Goal: Use online tool/utility: Utilize a website feature to perform a specific function

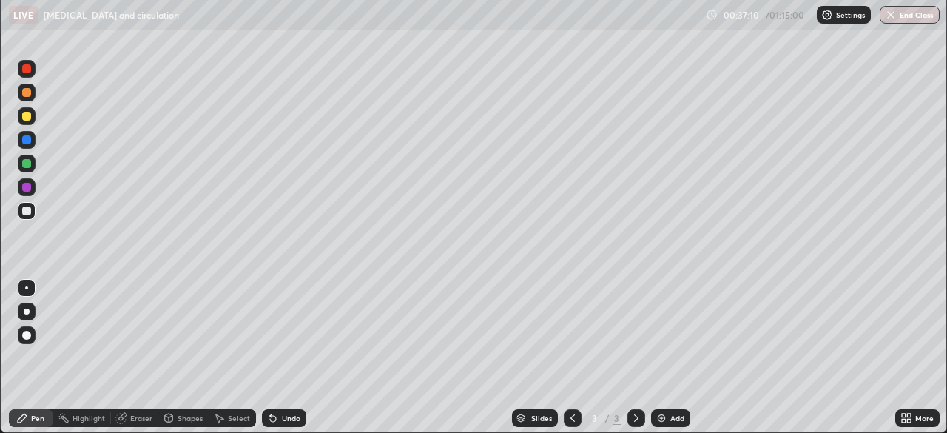
scroll to position [533, 947]
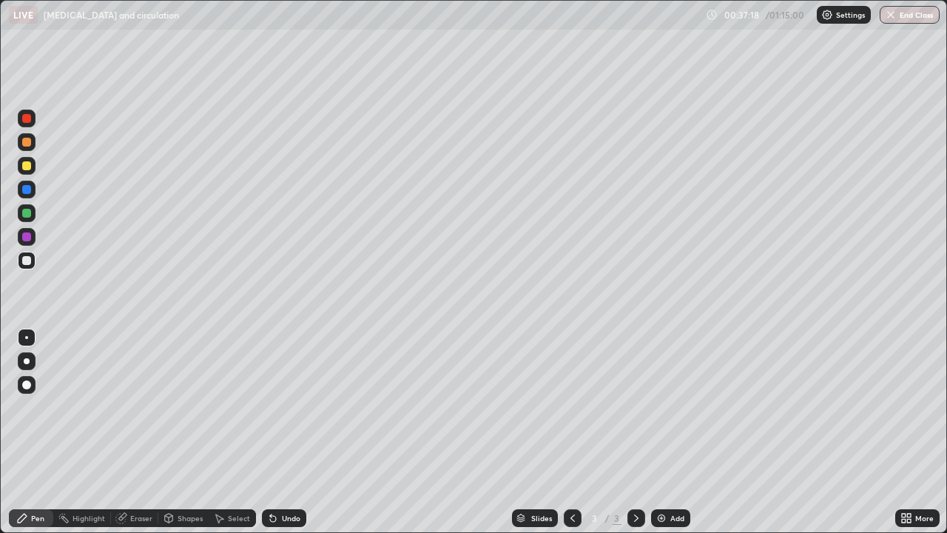
click at [133, 432] on div "Eraser" at bounding box center [141, 517] width 22 height 7
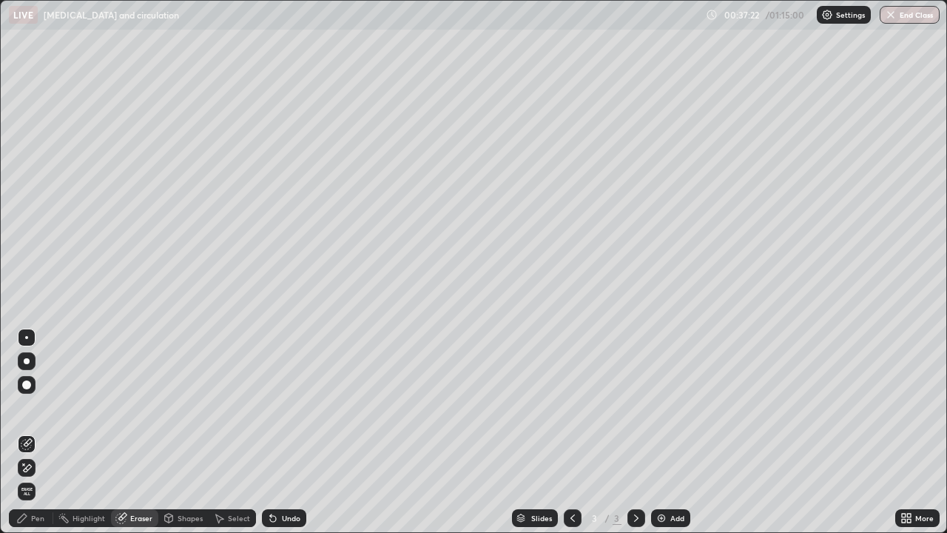
click at [32, 432] on div "Pen" at bounding box center [37, 517] width 13 height 7
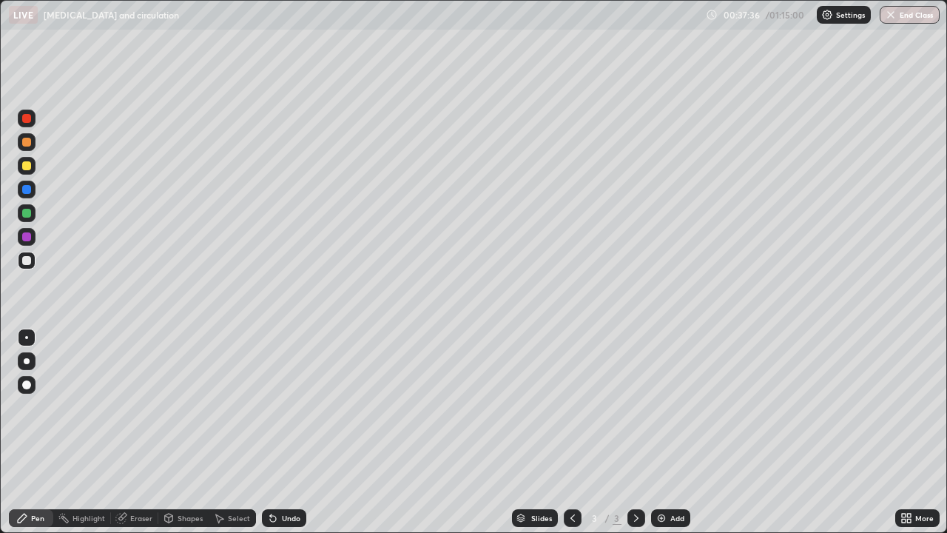
click at [130, 432] on div "Eraser" at bounding box center [141, 517] width 22 height 7
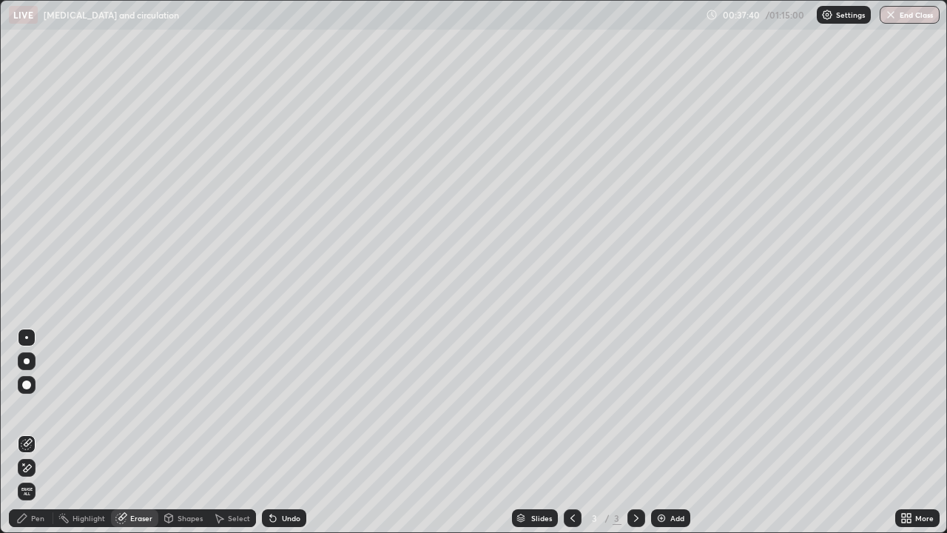
click at [27, 432] on icon at bounding box center [22, 518] width 12 height 12
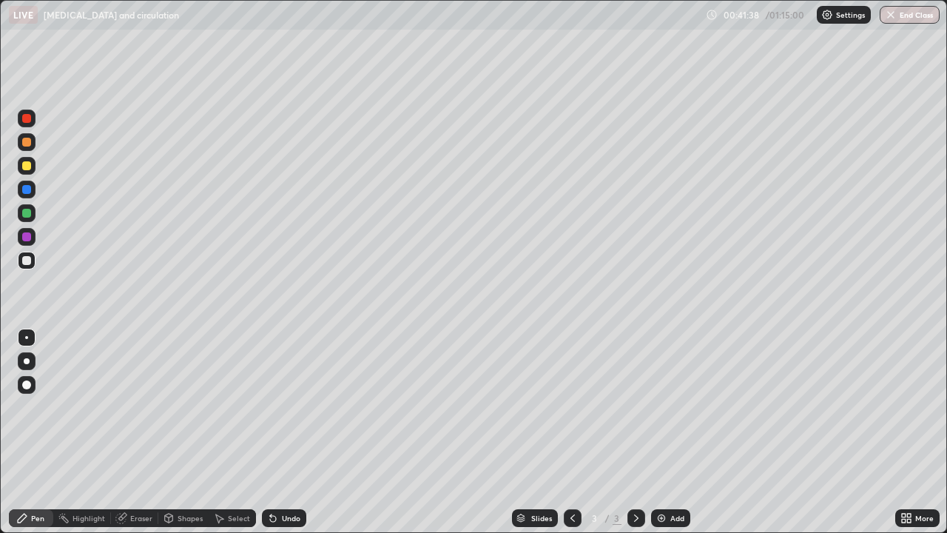
click at [189, 432] on div "Shapes" at bounding box center [190, 517] width 25 height 7
click at [125, 432] on icon at bounding box center [121, 518] width 12 height 12
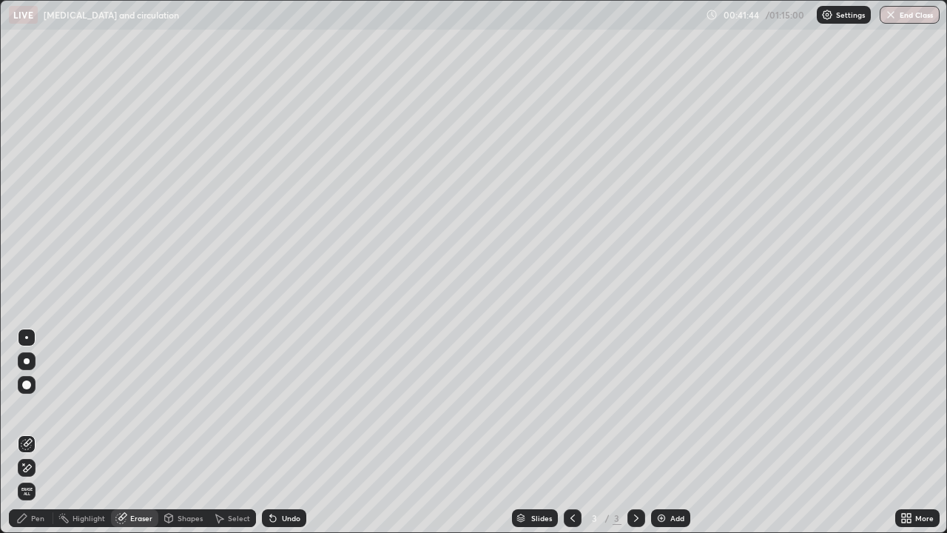
click at [38, 432] on div "Pen" at bounding box center [37, 517] width 13 height 7
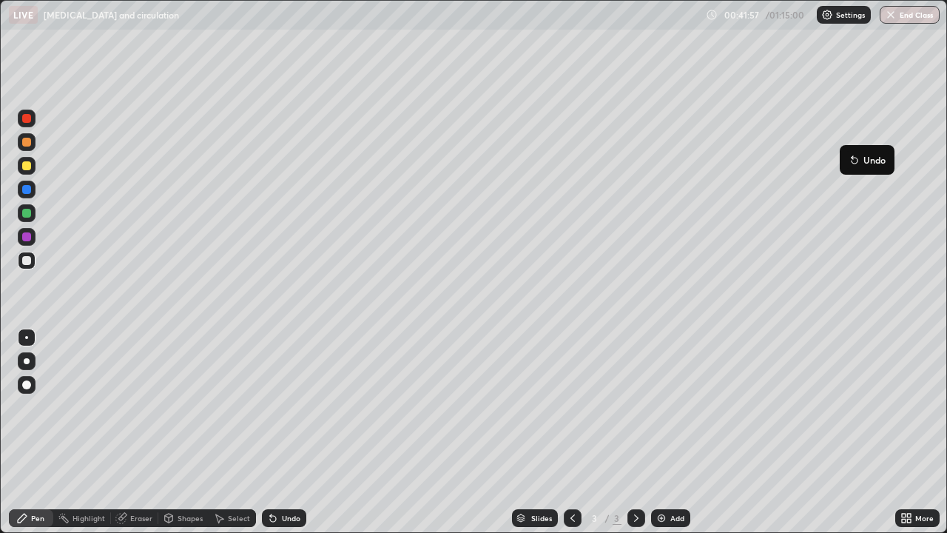
click at [846, 155] on button "Undo" at bounding box center [867, 160] width 43 height 18
click at [30, 121] on div at bounding box center [27, 119] width 18 height 18
click at [21, 217] on div at bounding box center [27, 213] width 18 height 18
click at [128, 432] on div "Eraser" at bounding box center [134, 518] width 47 height 18
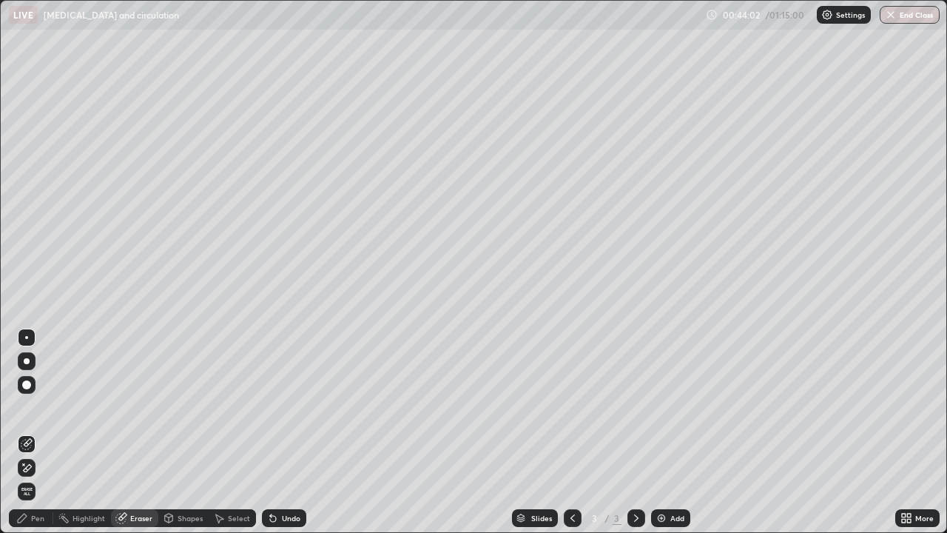
click at [30, 432] on div "Pen" at bounding box center [31, 518] width 44 height 18
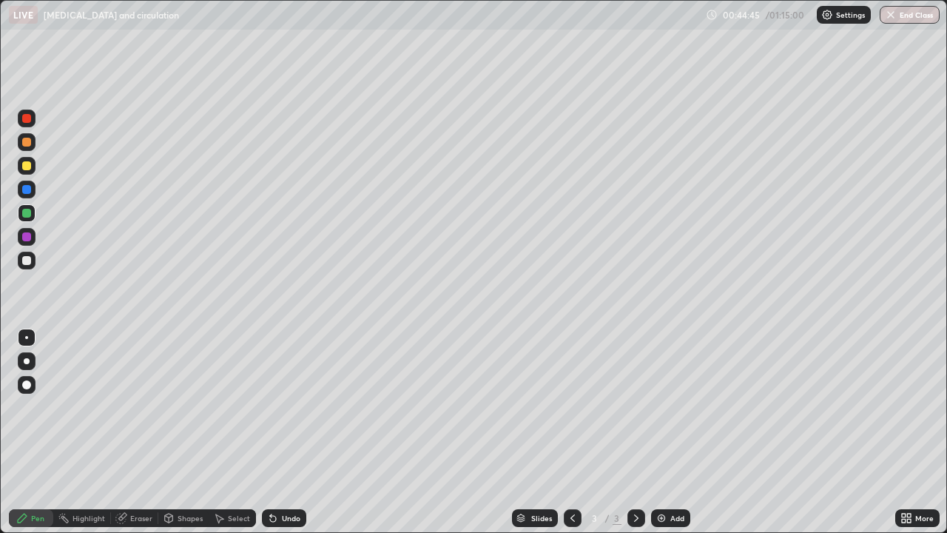
click at [656, 432] on img at bounding box center [662, 518] width 12 height 12
click at [27, 266] on div at bounding box center [27, 261] width 18 height 18
click at [27, 212] on div at bounding box center [26, 213] width 9 height 9
click at [571, 432] on icon at bounding box center [573, 518] width 12 height 12
click at [30, 164] on div at bounding box center [26, 165] width 9 height 9
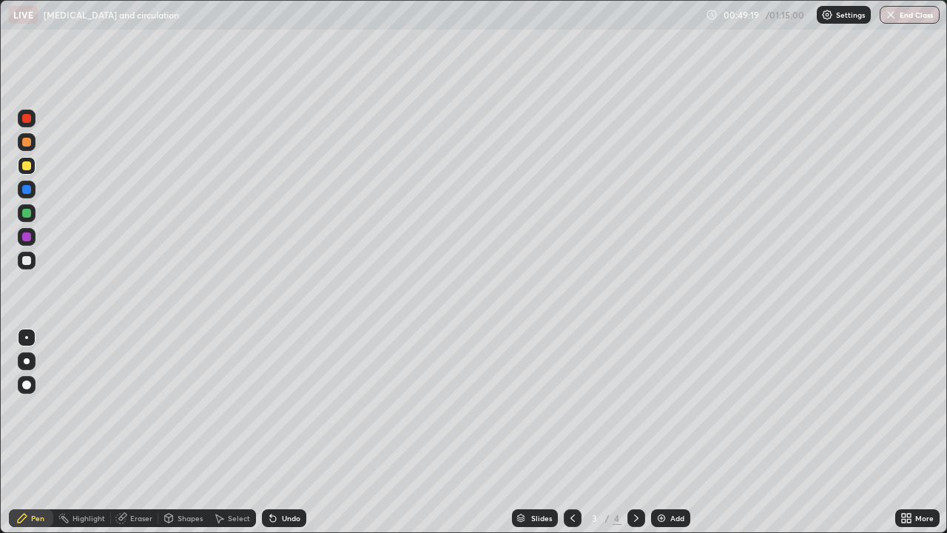
click at [135, 432] on div "Eraser" at bounding box center [134, 518] width 47 height 18
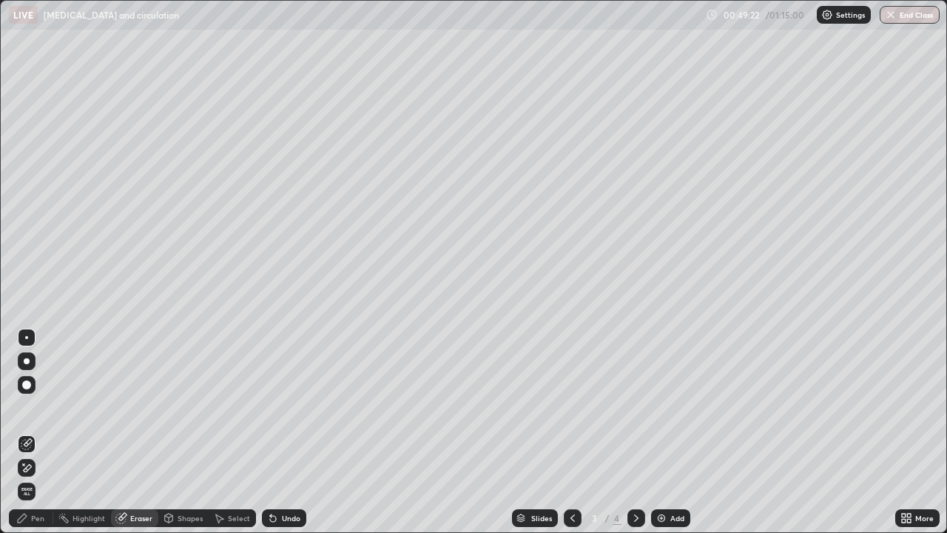
click at [34, 432] on div "Pen" at bounding box center [37, 517] width 13 height 7
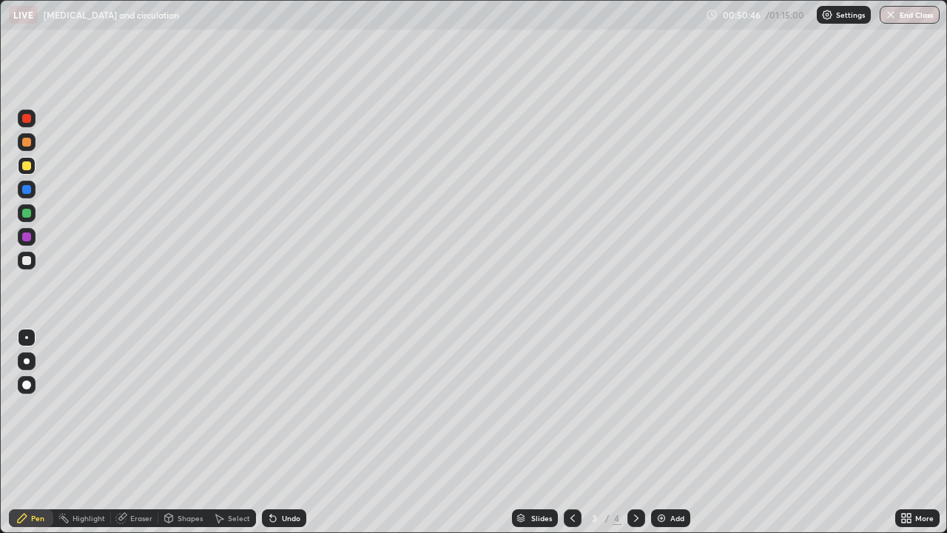
click at [141, 432] on div "Eraser" at bounding box center [141, 517] width 22 height 7
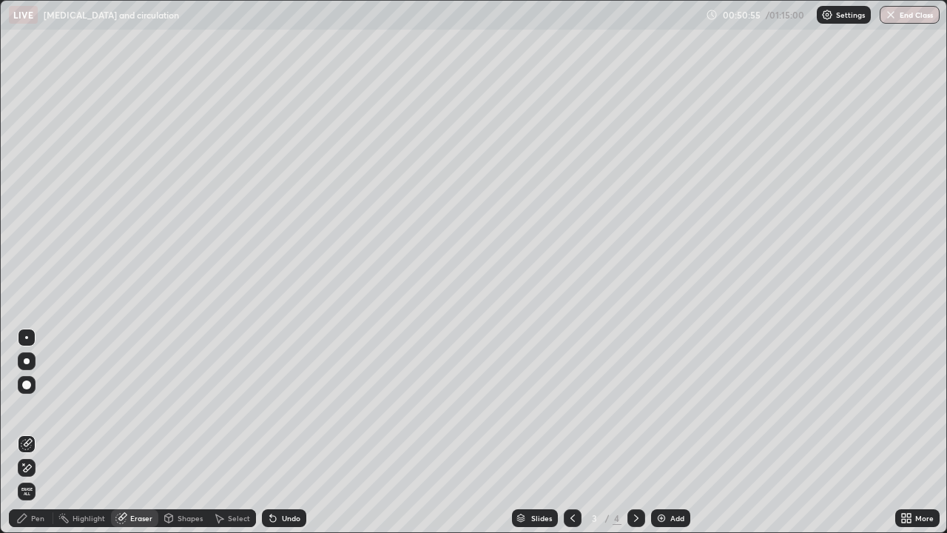
click at [38, 432] on div "Pen" at bounding box center [37, 517] width 13 height 7
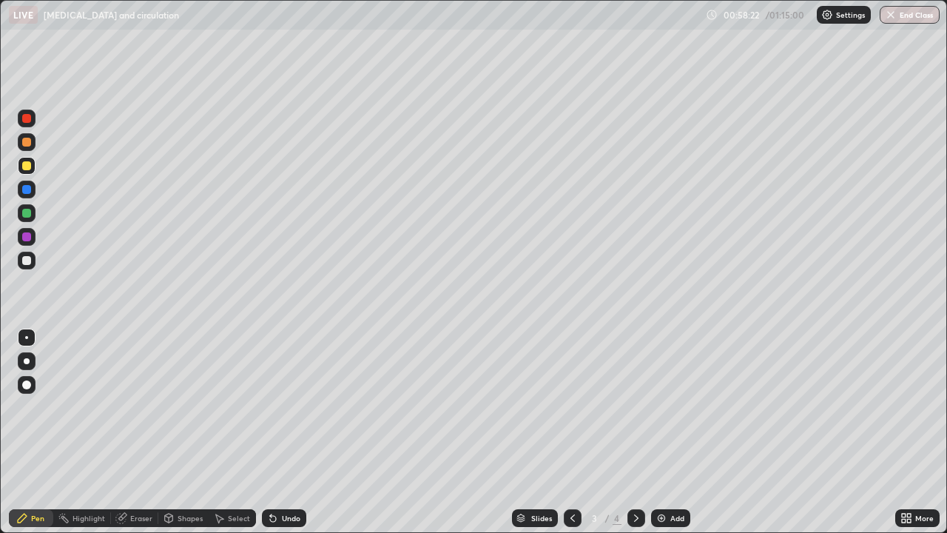
click at [633, 432] on icon at bounding box center [637, 518] width 12 height 12
click at [571, 432] on icon at bounding box center [573, 518] width 12 height 12
click at [635, 432] on icon at bounding box center [637, 518] width 12 height 12
click at [904, 432] on icon at bounding box center [904, 521] width 4 height 4
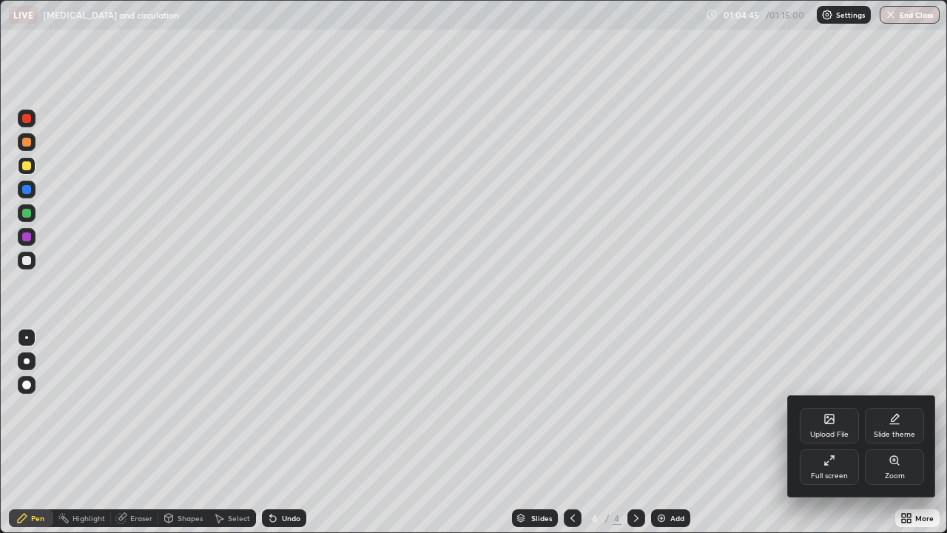
click at [825, 432] on icon at bounding box center [827, 463] width 4 height 4
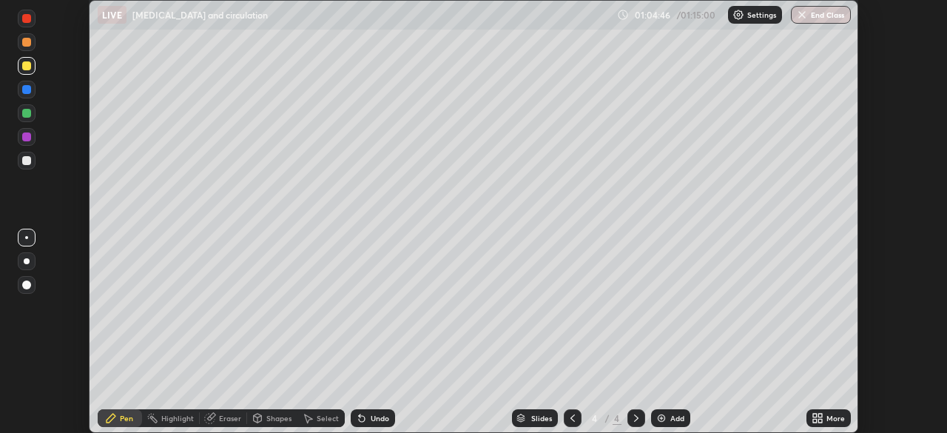
scroll to position [73573, 73059]
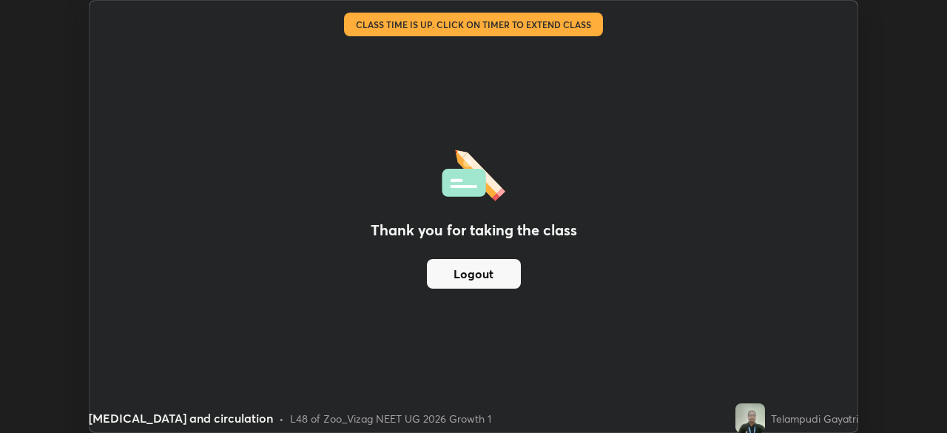
click at [454, 275] on button "Logout" at bounding box center [474, 274] width 94 height 30
click at [474, 275] on button "Logout" at bounding box center [474, 274] width 94 height 30
click at [854, 184] on div "Thank you for taking the class Logout" at bounding box center [474, 216] width 768 height 431
click at [507, 269] on button "Logout" at bounding box center [474, 274] width 94 height 30
click at [493, 271] on button "Logout" at bounding box center [474, 274] width 94 height 30
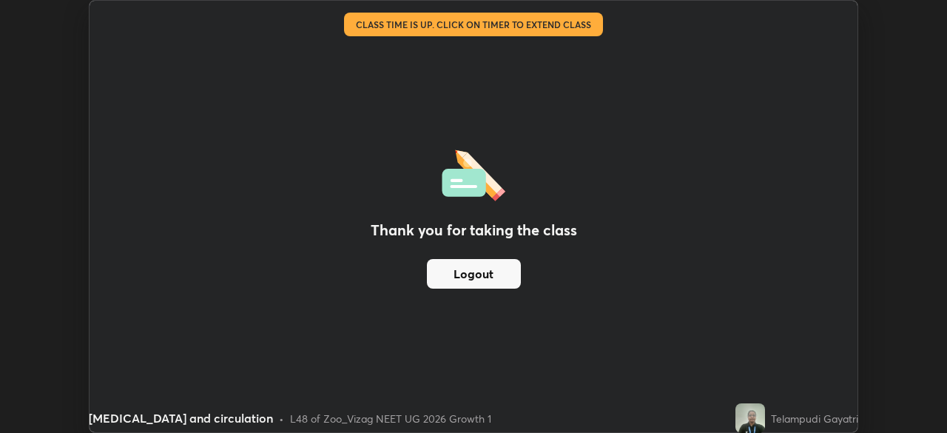
click at [490, 273] on button "Logout" at bounding box center [474, 274] width 94 height 30
click at [488, 272] on button "Logout" at bounding box center [474, 274] width 94 height 30
click at [485, 278] on button "Logout" at bounding box center [474, 274] width 94 height 30
click at [471, 268] on button "Logout" at bounding box center [474, 274] width 94 height 30
click at [470, 277] on button "Logout" at bounding box center [474, 274] width 94 height 30
